Goal: Task Accomplishment & Management: Manage account settings

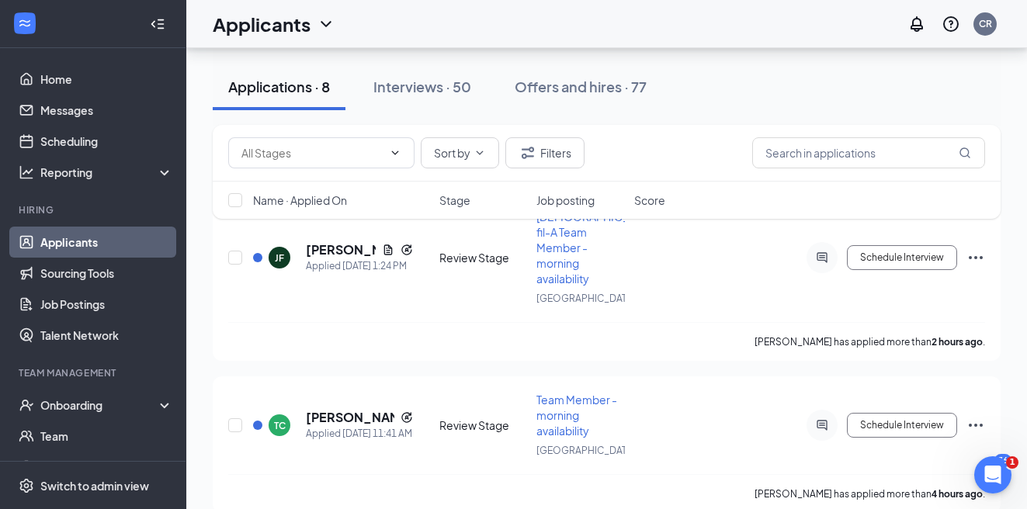
scroll to position [186, 0]
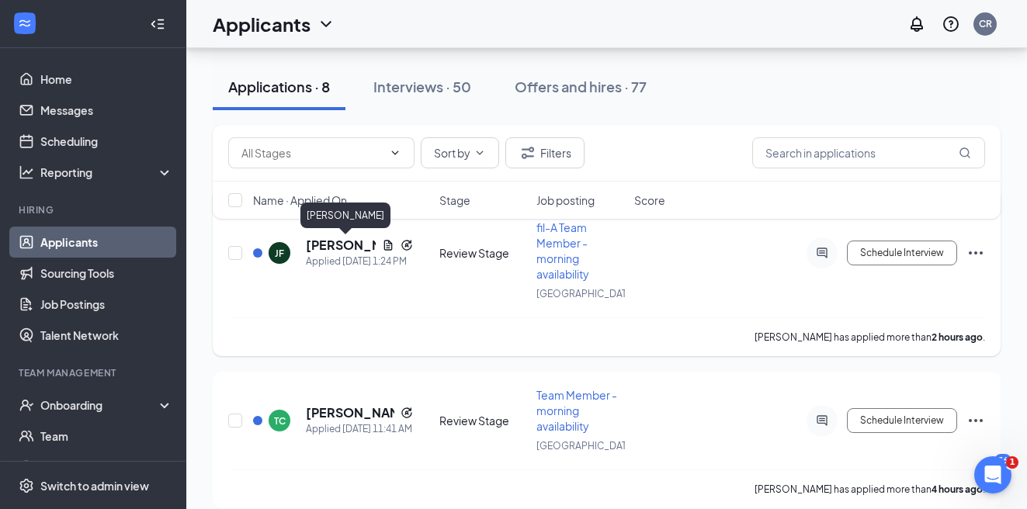
click at [336, 247] on h5 "[PERSON_NAME]" at bounding box center [341, 245] width 70 height 17
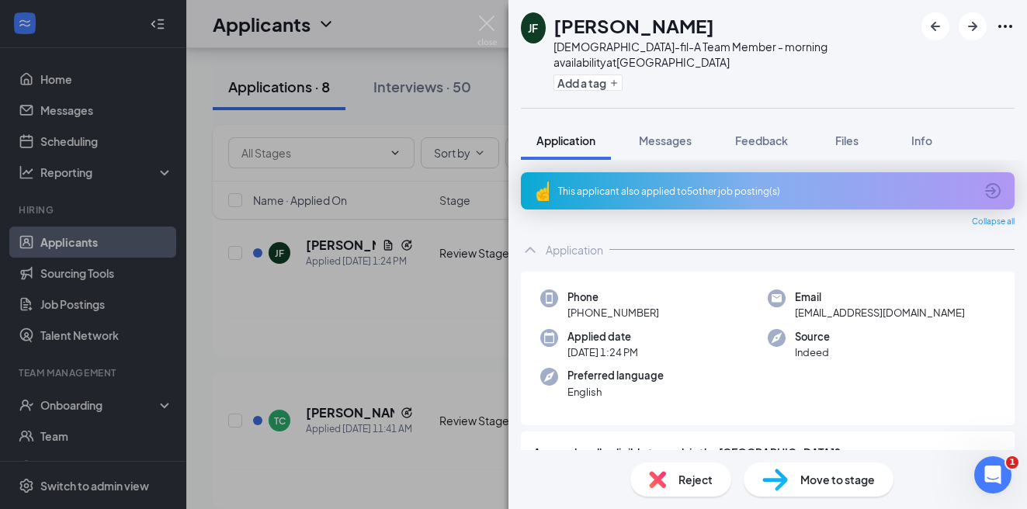
click at [641, 194] on div "This applicant also applied to 5 other job posting(s)" at bounding box center [766, 191] width 416 height 13
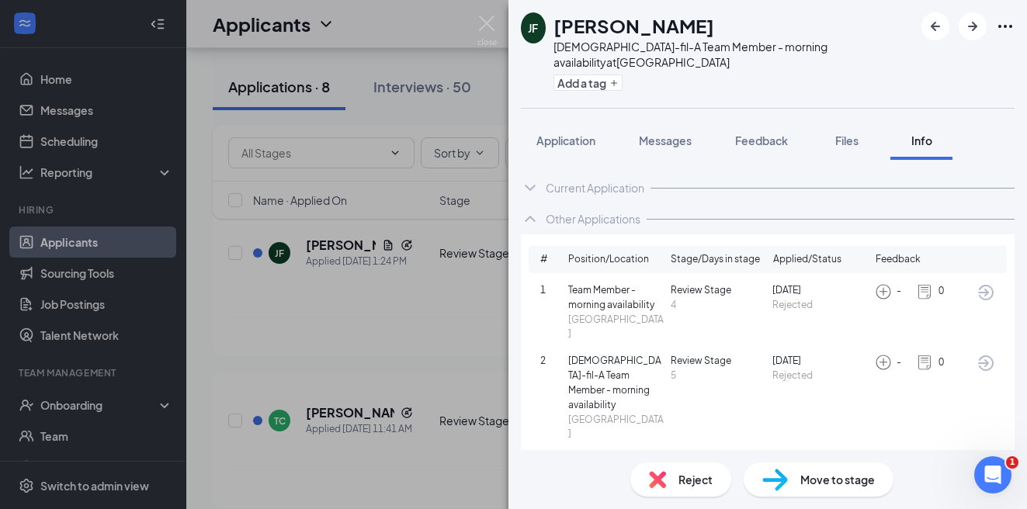
click at [667, 486] on div "Reject" at bounding box center [680, 479] width 101 height 34
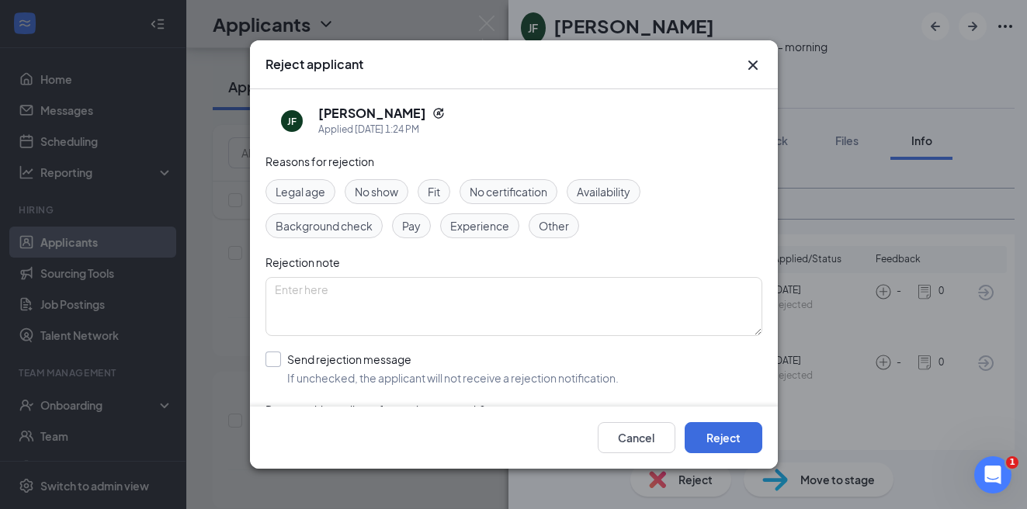
click at [278, 372] on input "Send rejection message If unchecked, the applicant will not receive a rejection…" at bounding box center [441, 369] width 353 height 34
checkbox input "true"
click at [726, 417] on div "Cancel Reject" at bounding box center [514, 438] width 528 height 62
click at [723, 424] on button "Reject" at bounding box center [723, 437] width 78 height 31
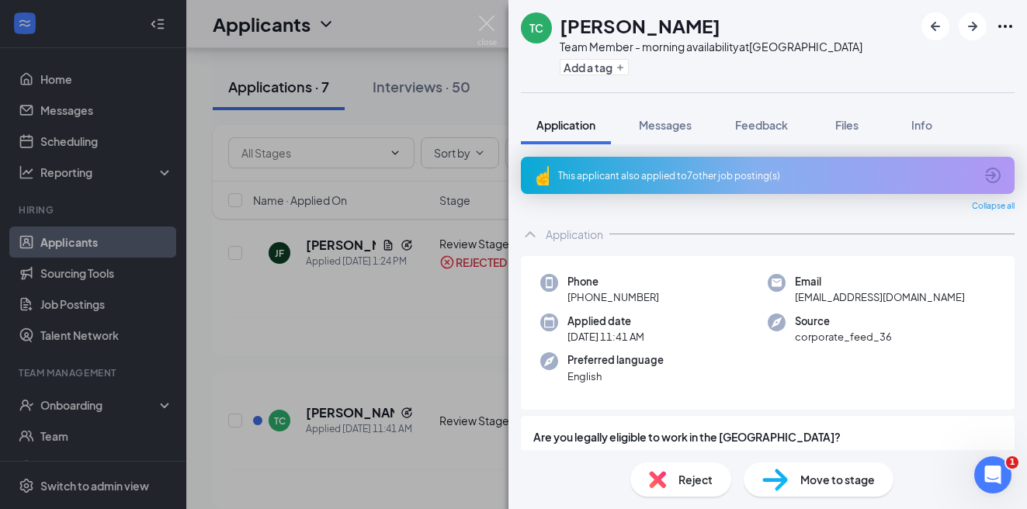
click at [642, 181] on div "This applicant also applied to 7 other job posting(s)" at bounding box center [766, 175] width 416 height 13
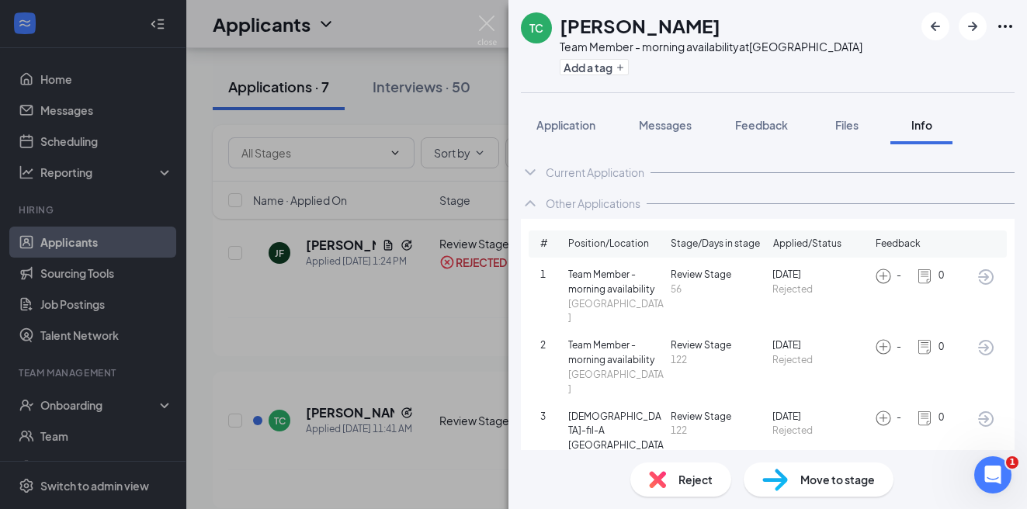
click at [677, 490] on div "Reject" at bounding box center [680, 479] width 101 height 34
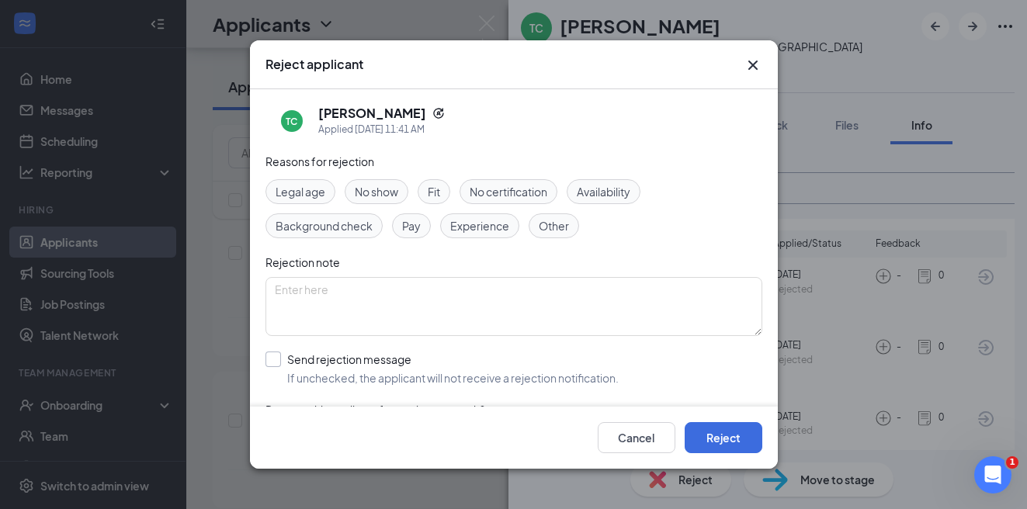
click at [282, 357] on input "Send rejection message If unchecked, the applicant will not receive a rejection…" at bounding box center [441, 369] width 353 height 34
checkbox input "true"
click at [739, 446] on button "Reject" at bounding box center [723, 437] width 78 height 31
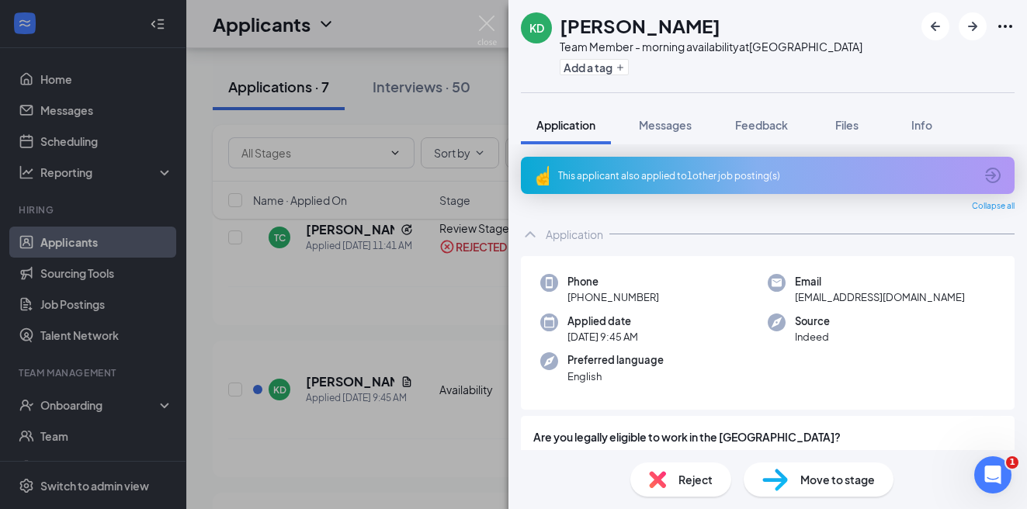
click at [726, 181] on div "This applicant also applied to 1 other job posting(s)" at bounding box center [766, 175] width 416 height 13
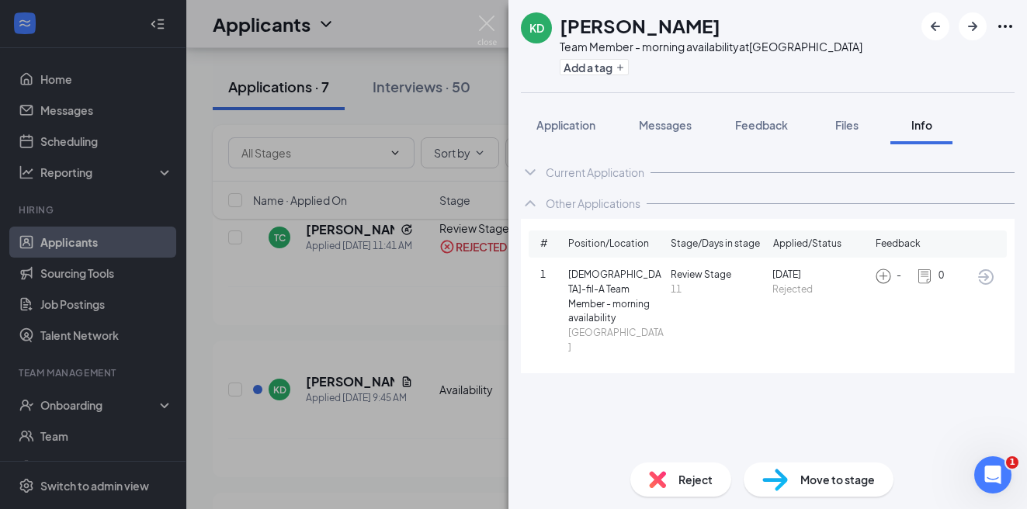
click at [692, 478] on span "Reject" at bounding box center [695, 479] width 34 height 17
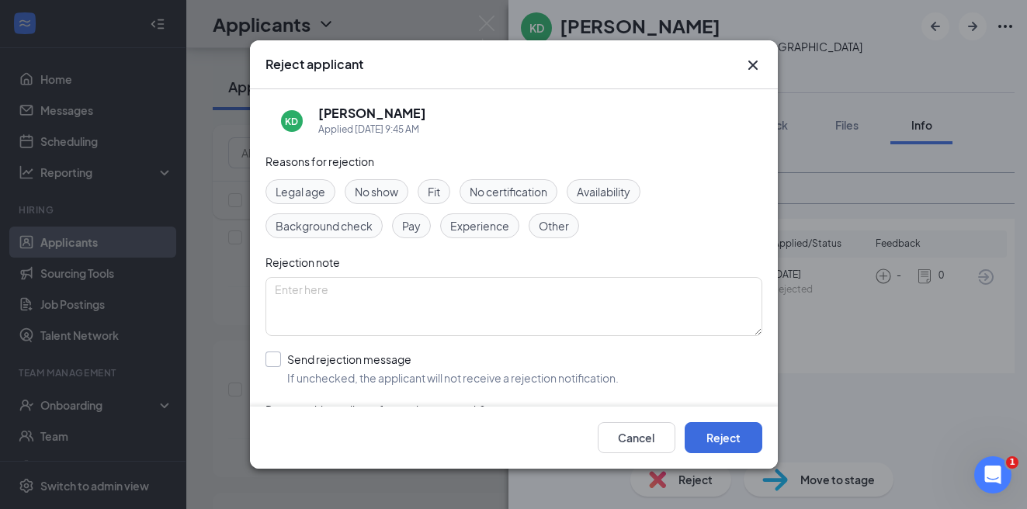
click at [268, 355] on input "Send rejection message If unchecked, the applicant will not receive a rejection…" at bounding box center [441, 369] width 353 height 34
checkbox input "true"
click at [746, 448] on button "Reject" at bounding box center [723, 437] width 78 height 31
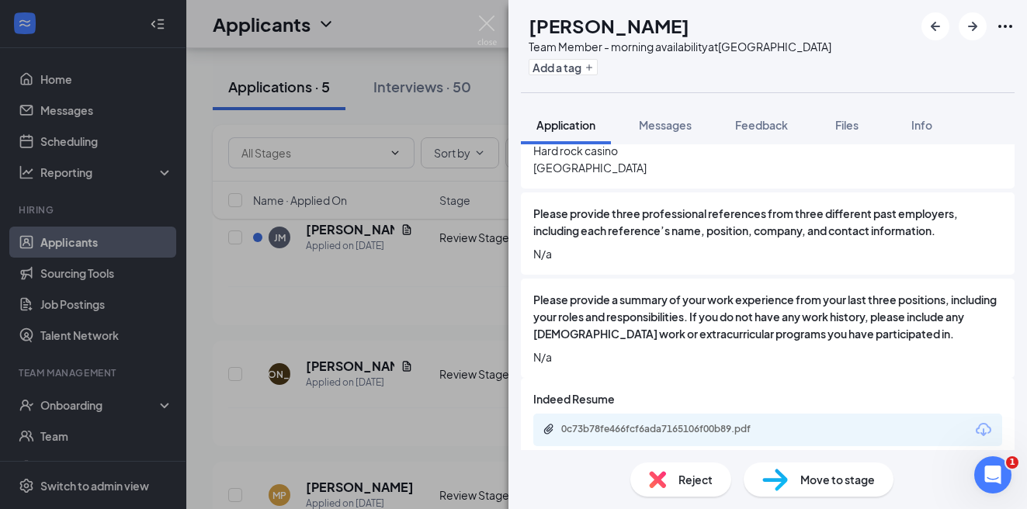
scroll to position [864, 0]
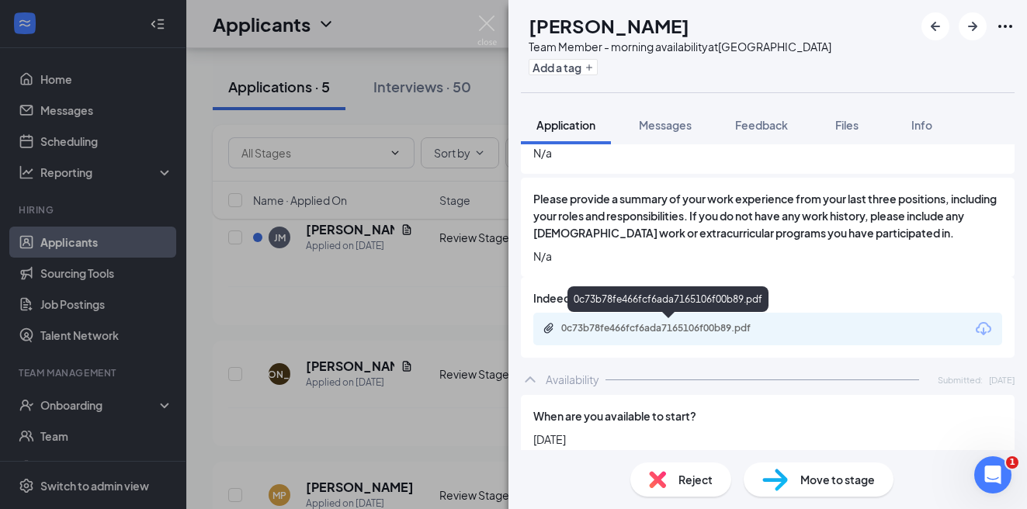
click at [711, 334] on div "0c73b78fe466fcf6ada7165106f00b89.pdf" at bounding box center [667, 329] width 251 height 15
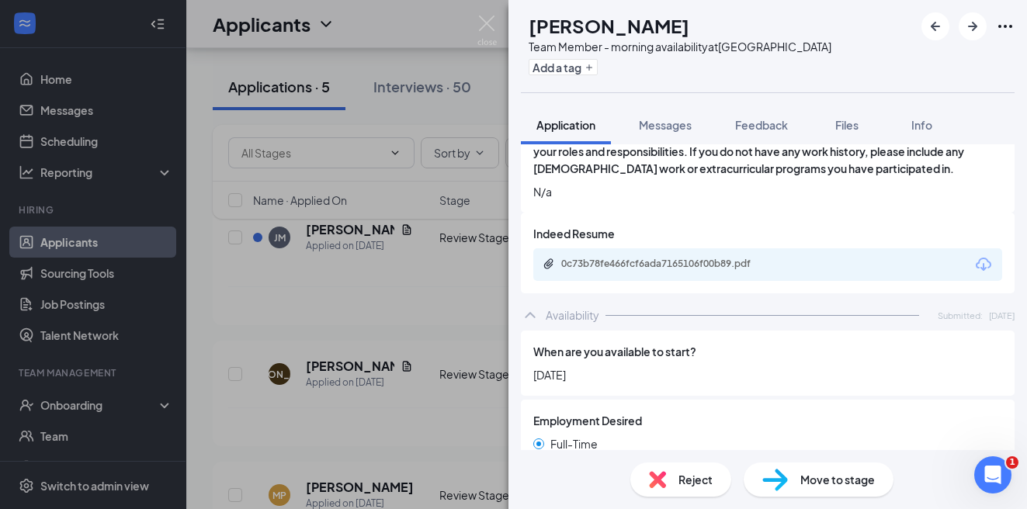
scroll to position [935, 0]
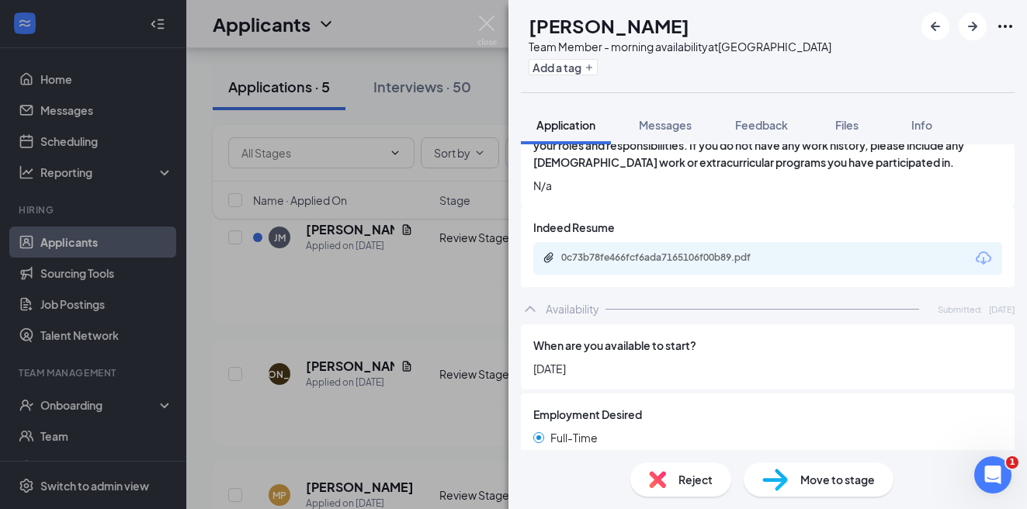
click at [691, 469] on div "Reject" at bounding box center [680, 479] width 101 height 34
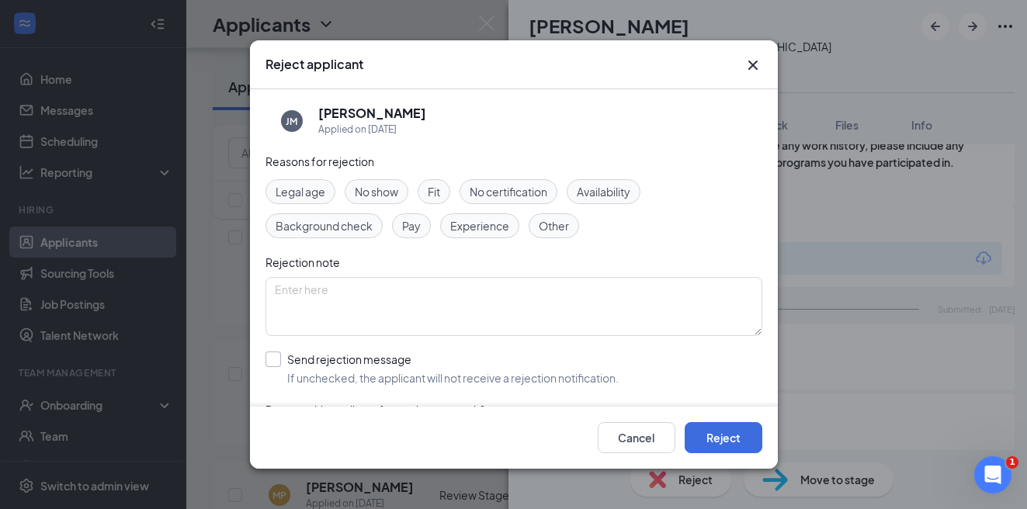
click at [280, 364] on input "Send rejection message If unchecked, the applicant will not receive a rejection…" at bounding box center [441, 369] width 353 height 34
checkbox input "true"
click at [698, 428] on button "Reject" at bounding box center [723, 437] width 78 height 31
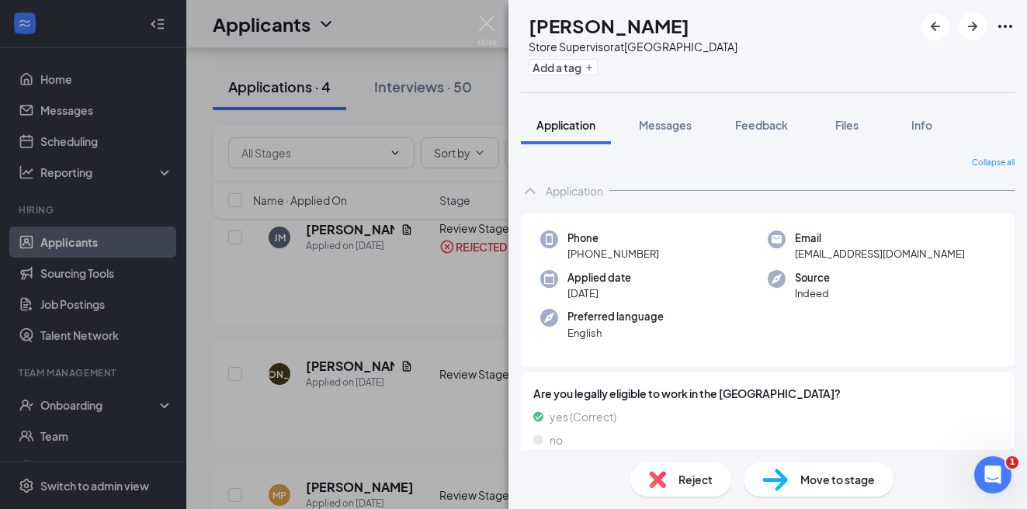
click at [447, 324] on div "[PERSON_NAME] Store Supervisor at [GEOGRAPHIC_DATA] Add a tag Application Messa…" at bounding box center [513, 254] width 1027 height 509
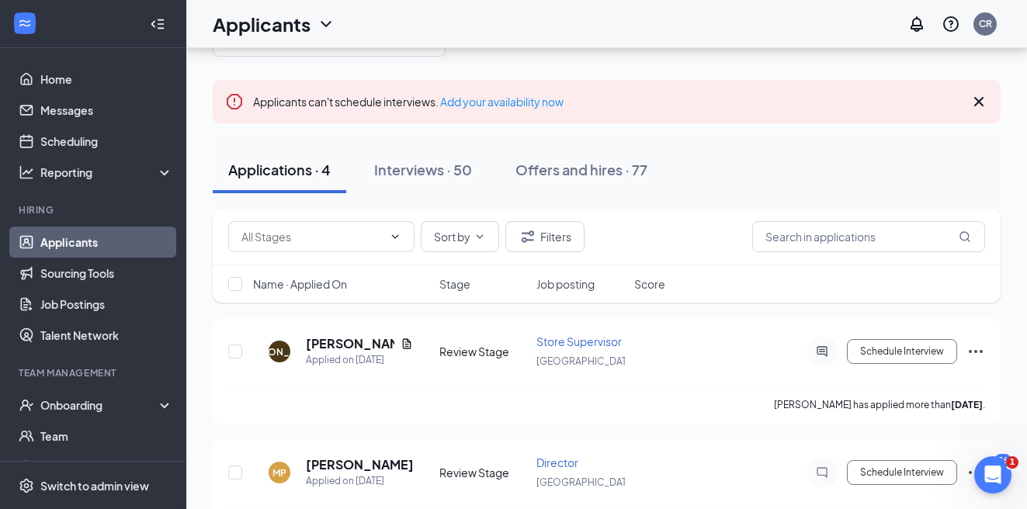
scroll to position [67, 0]
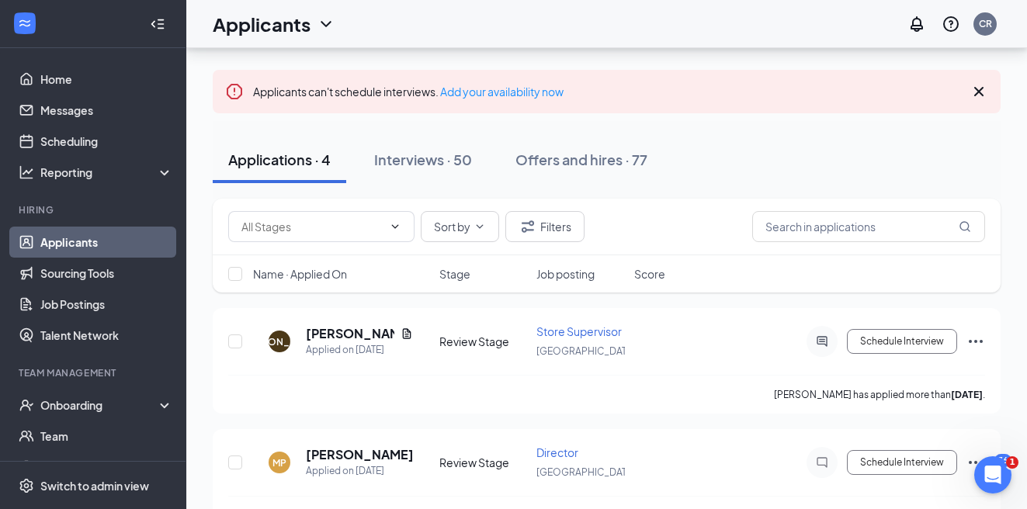
click at [979, 81] on div "Applicants can't schedule interviews. Add your availability now" at bounding box center [607, 91] width 788 height 43
click at [979, 91] on icon "Cross" at bounding box center [978, 91] width 19 height 19
